Goal: Task Accomplishment & Management: Complete application form

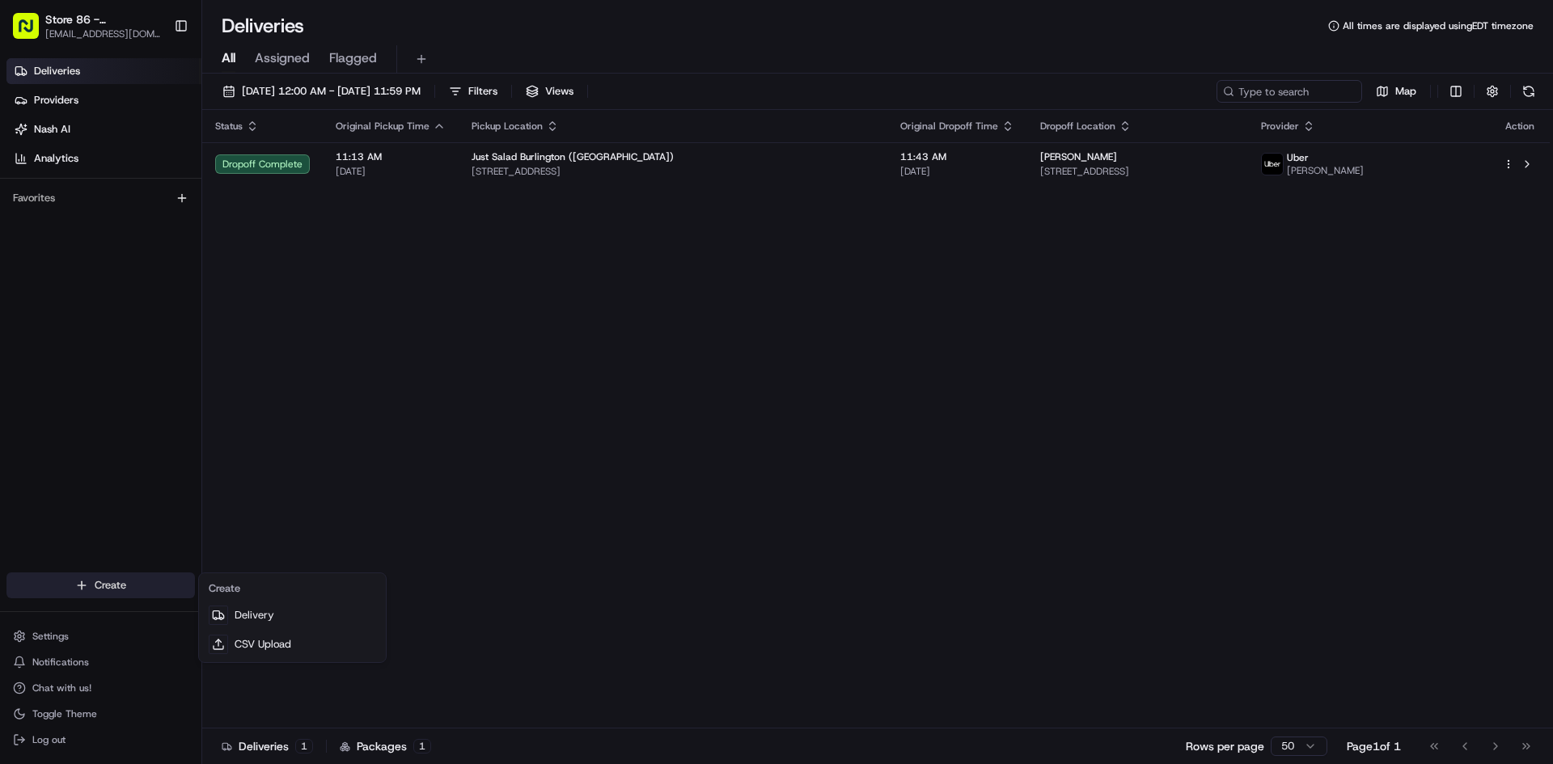
click at [179, 578] on html "Store 86 - [GEOGRAPHIC_DATA] ([GEOGRAPHIC_DATA]) (Just Salad) [EMAIL_ADDRESS][D…" at bounding box center [776, 382] width 1553 height 764
click at [273, 610] on link "Delivery" at bounding box center [292, 615] width 180 height 29
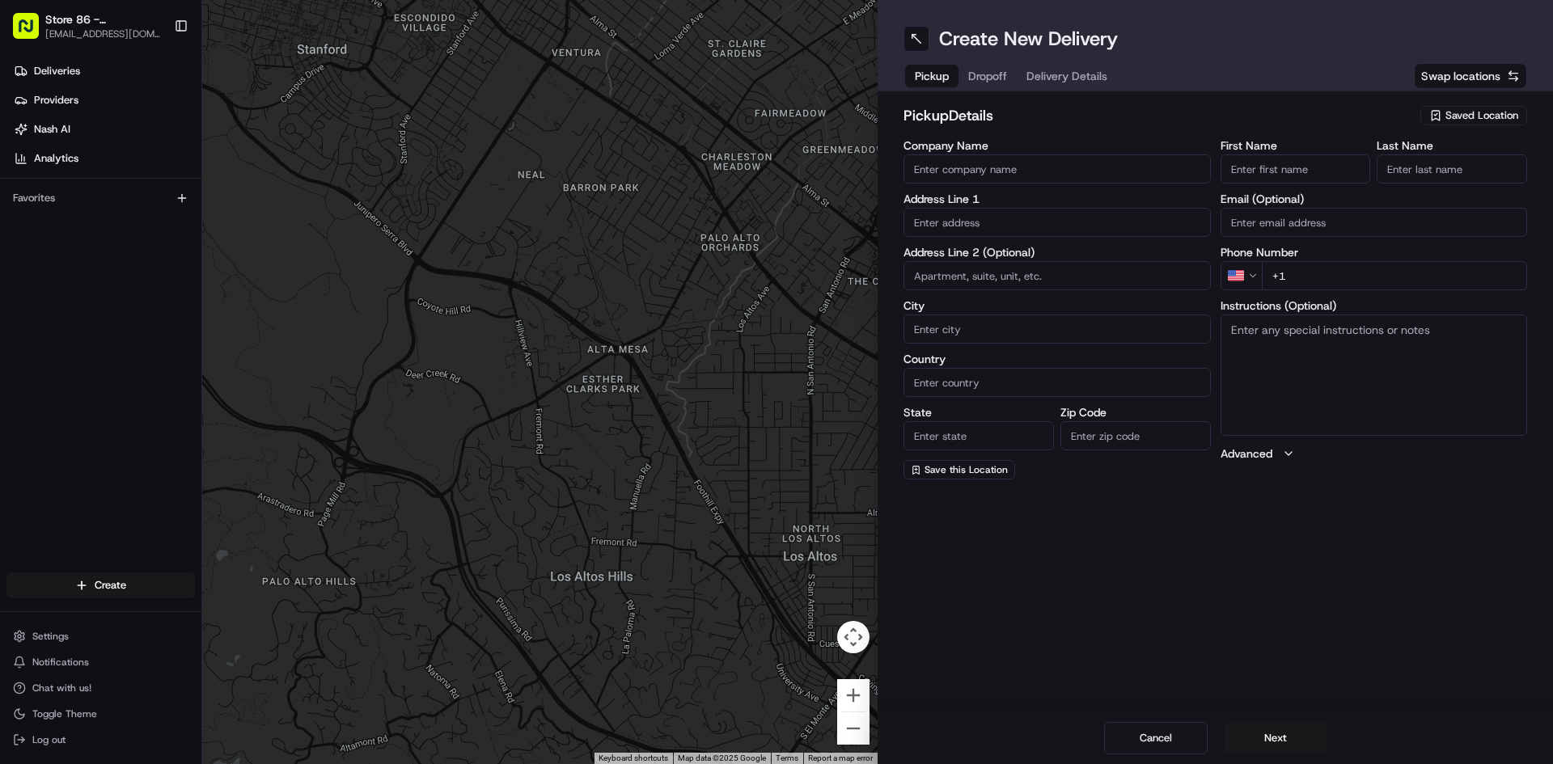
click at [1067, 171] on input "Company Name" at bounding box center [1057, 169] width 307 height 29
type input "Just Salad [PERSON_NAME]"
type input "[STREET_ADDRESS]"
type input "[PERSON_NAME]"
type input "[GEOGRAPHIC_DATA]"
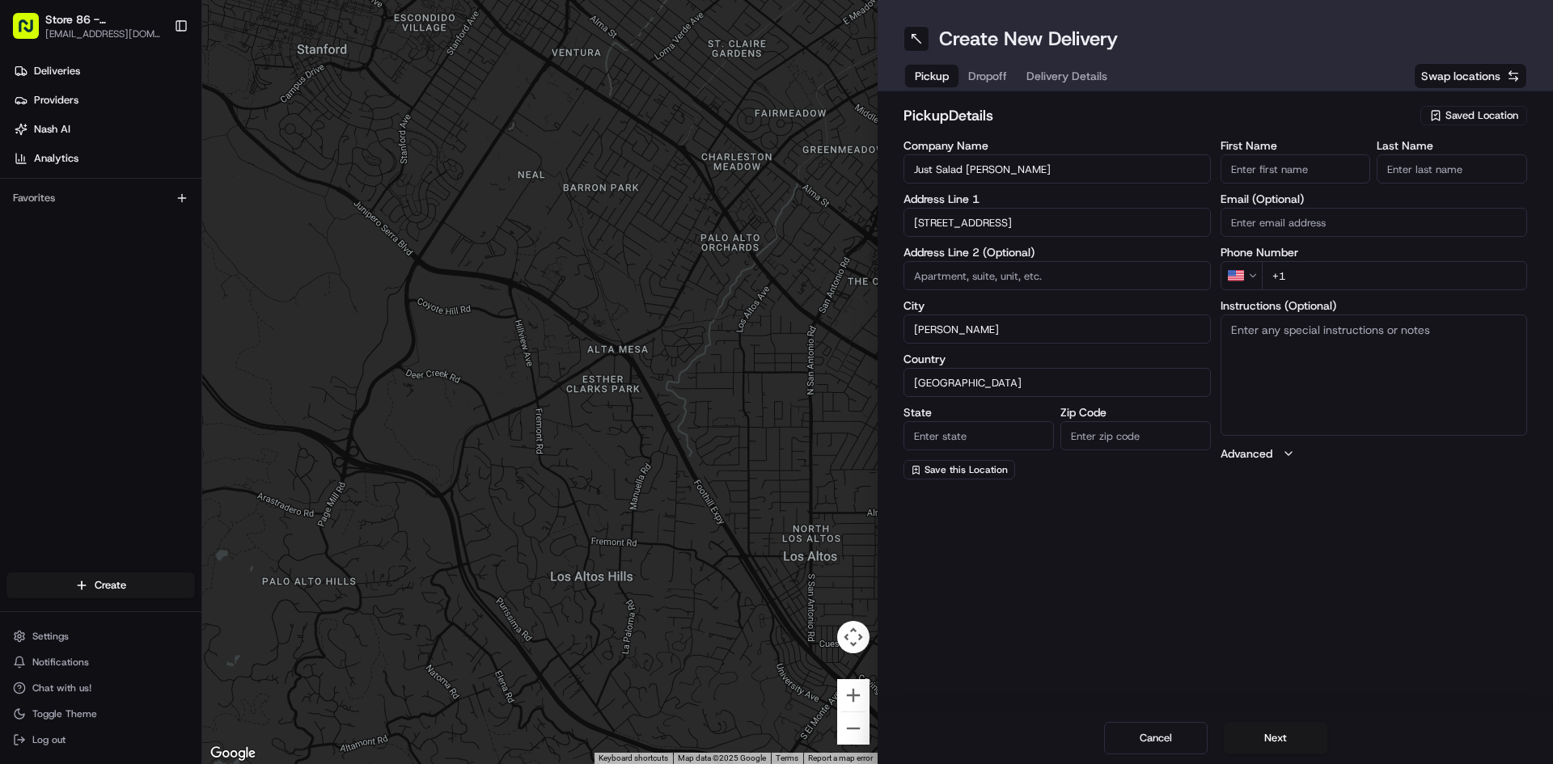
type input "MA"
type input "02494"
type input "Oscar"
type input "Corona"
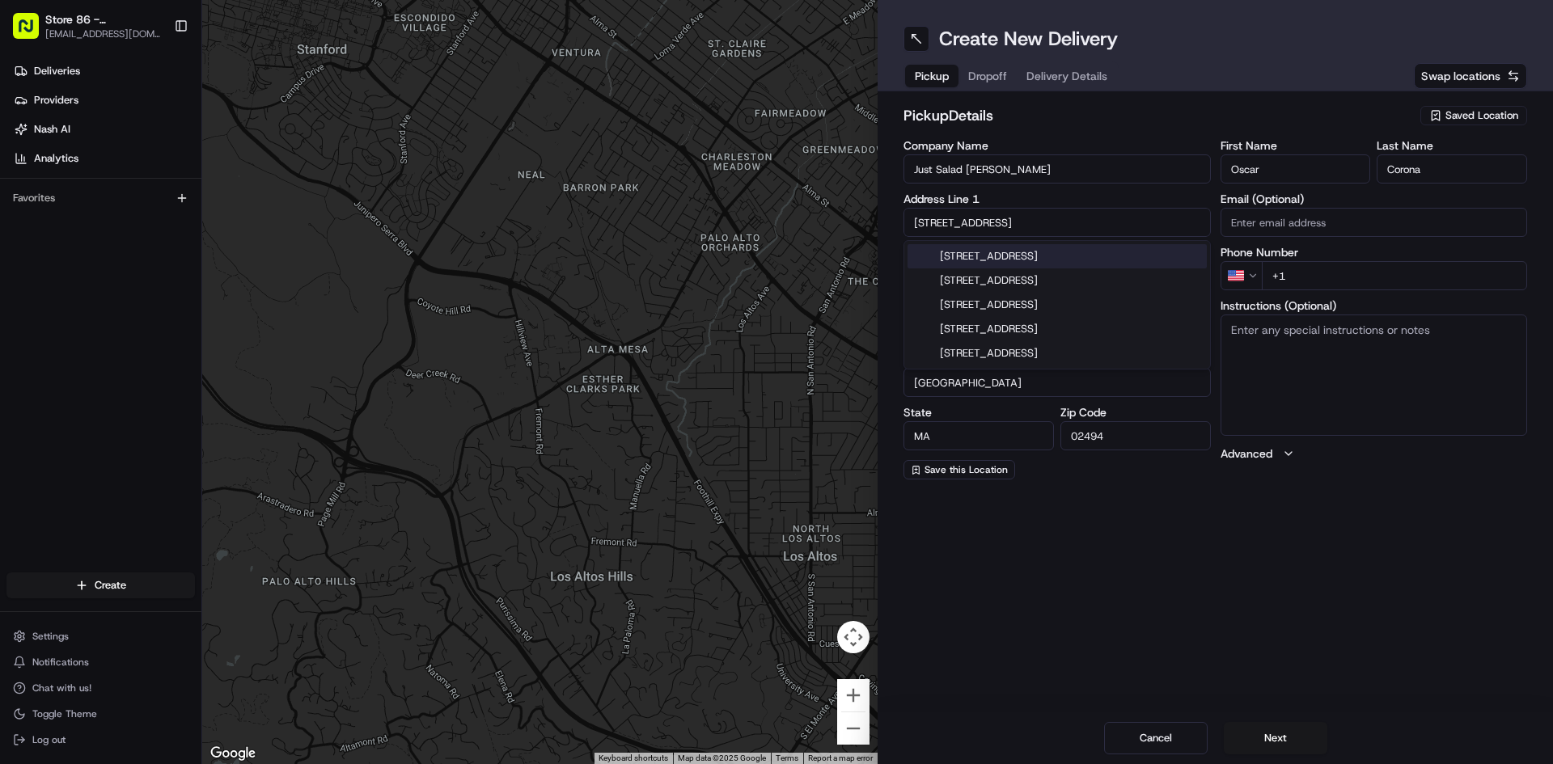
click at [1395, 280] on input "+1" at bounding box center [1395, 275] width 266 height 29
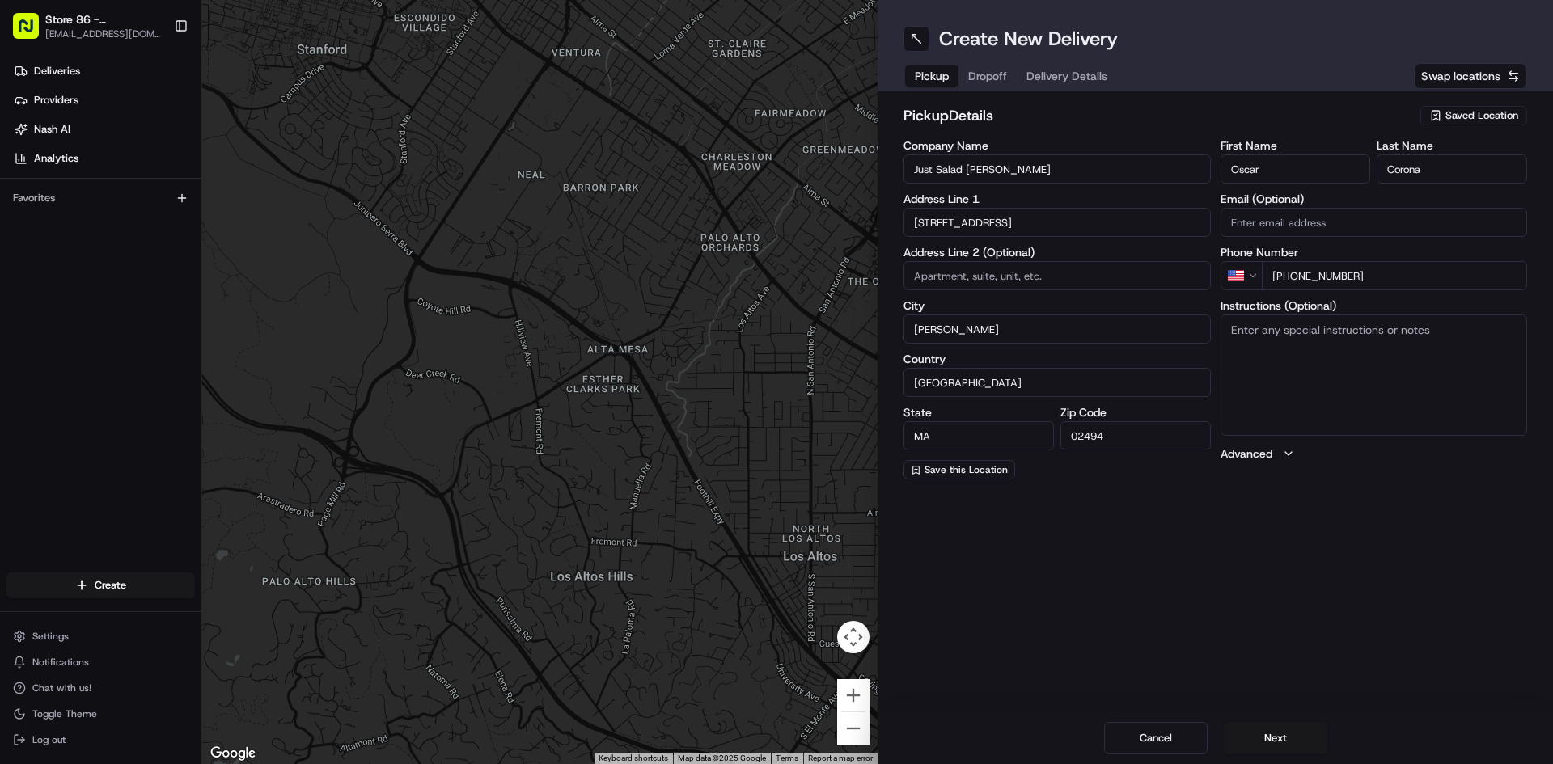
type input "[PHONE_NUMBER]"
click at [1272, 737] on button "Next" at bounding box center [1276, 738] width 104 height 32
click at [1183, 167] on input "Company Name" at bounding box center [1057, 169] width 307 height 29
type input "Just Salad Burlington #86"
type input "[STREET_ADDRESS]"
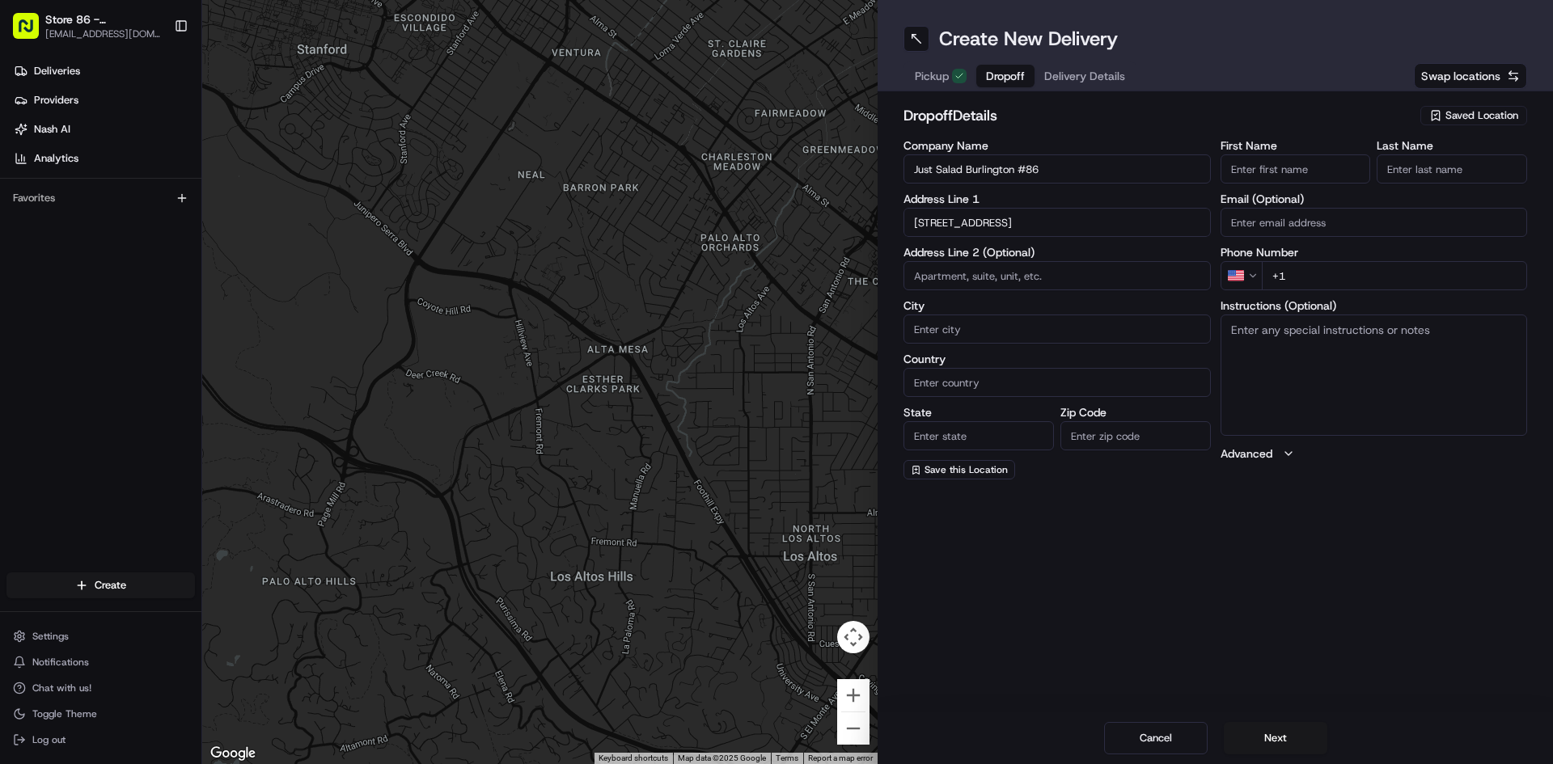
type input "[GEOGRAPHIC_DATA]"
type input "MA"
type input "01803"
type input "[PERSON_NAME]"
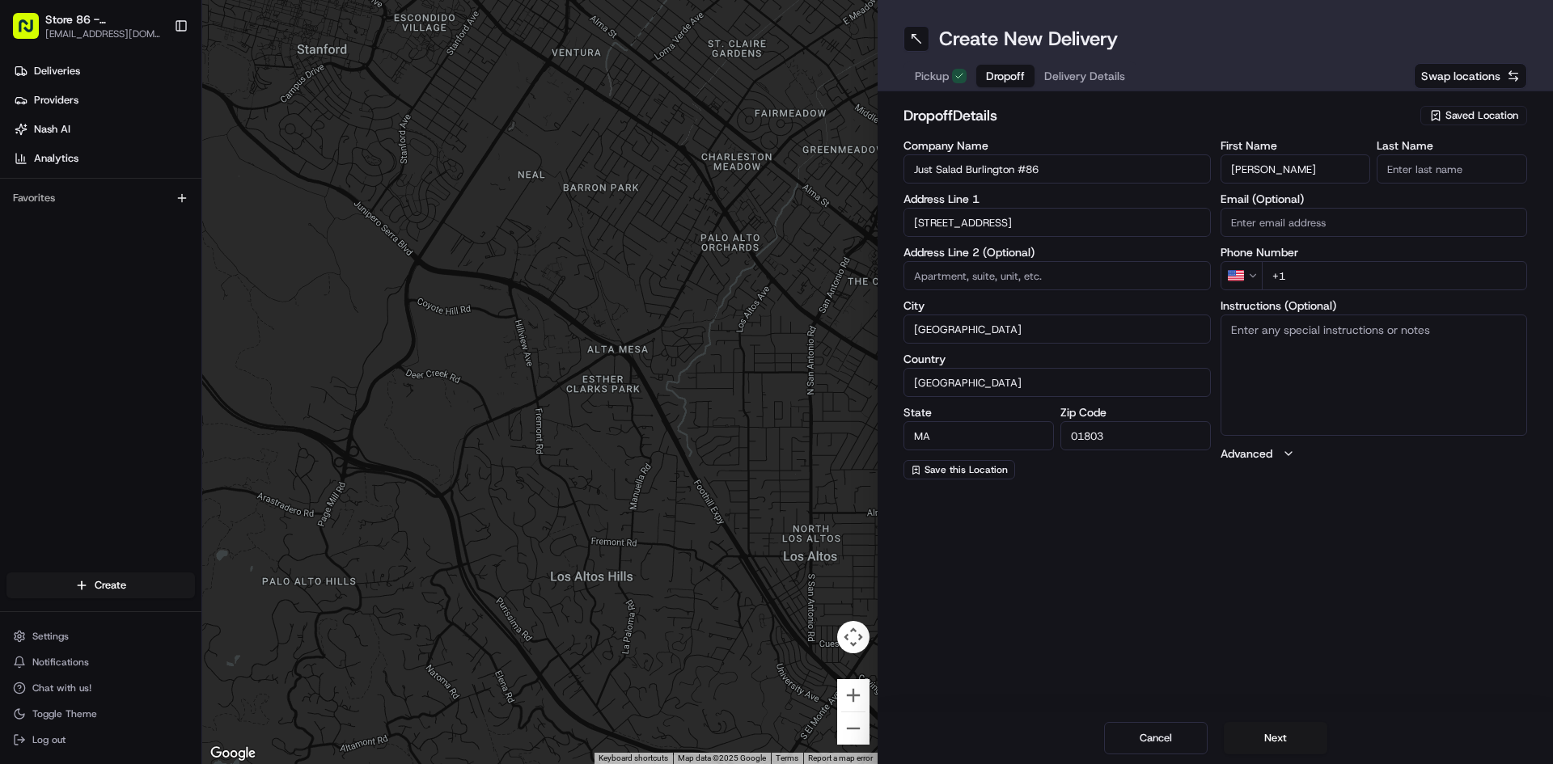
type input "[PERSON_NAME]"
click at [926, 223] on input "[STREET_ADDRESS]" at bounding box center [1057, 222] width 307 height 29
click at [1134, 248] on div "[STREET_ADDRESS]" at bounding box center [1057, 256] width 299 height 24
type input "[STREET_ADDRESS]"
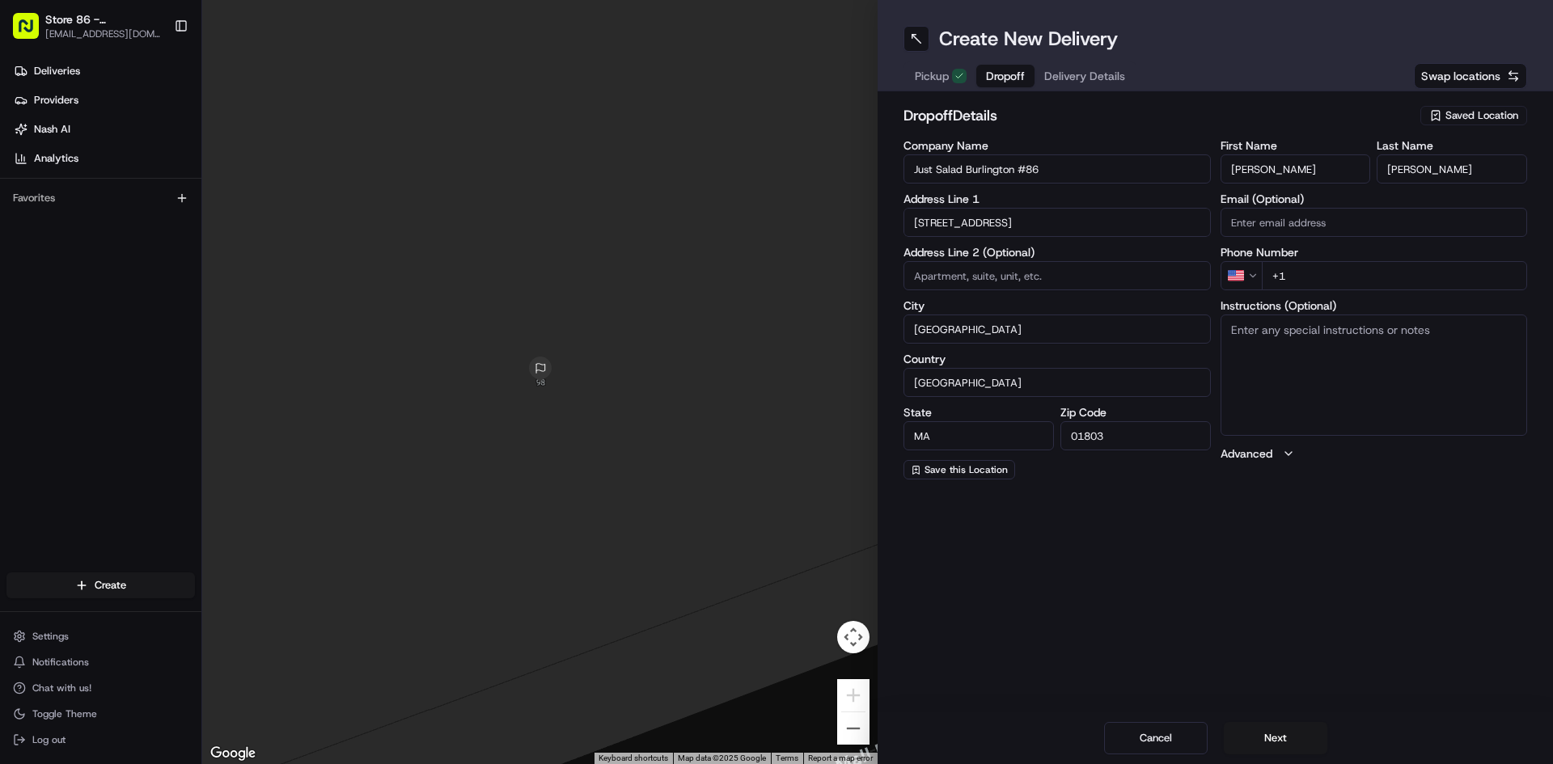
click at [1349, 288] on input "+1" at bounding box center [1395, 275] width 266 height 29
type input "[PHONE_NUMBER]"
click at [1274, 739] on button "Next" at bounding box center [1276, 738] width 104 height 32
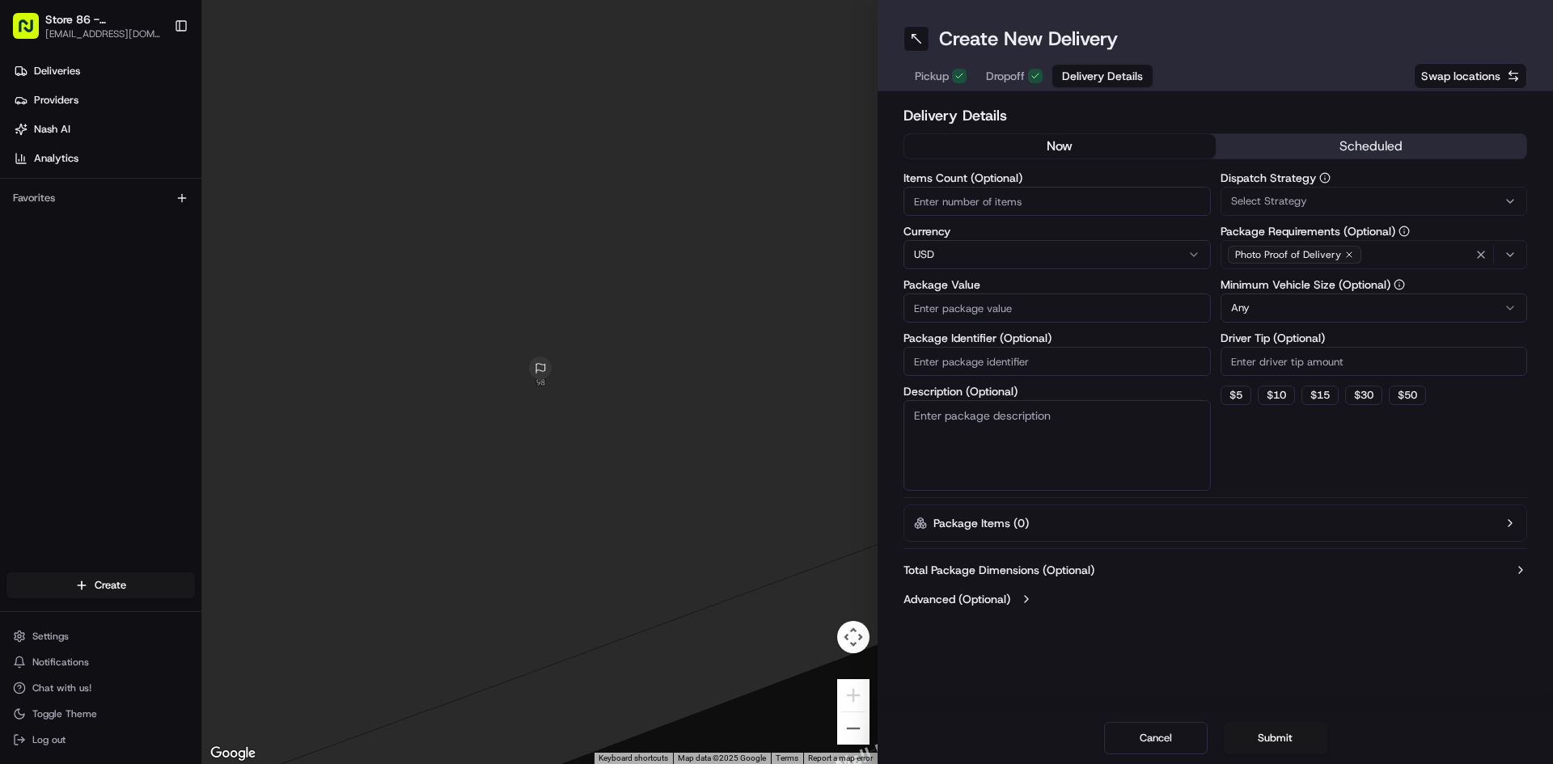
click at [1122, 195] on input "Items Count (Optional)" at bounding box center [1057, 201] width 307 height 29
type input "5"
click at [1141, 315] on input "Package Value" at bounding box center [1057, 308] width 307 height 29
type input "125"
click at [1234, 393] on button "$ 5" at bounding box center [1236, 395] width 31 height 19
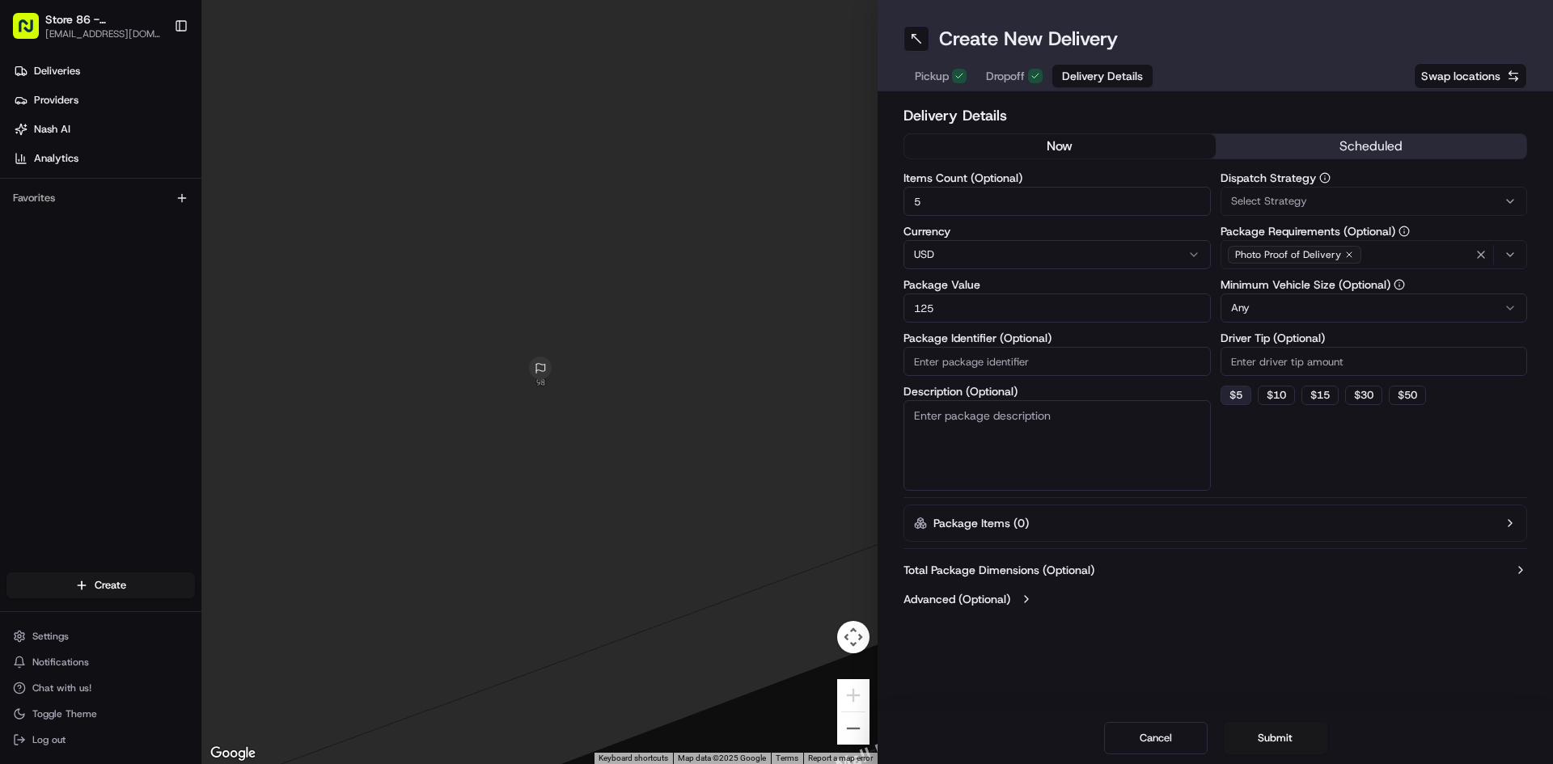
type input "5"
click at [1228, 730] on button "Submit" at bounding box center [1276, 738] width 104 height 32
